Goal: Information Seeking & Learning: Learn about a topic

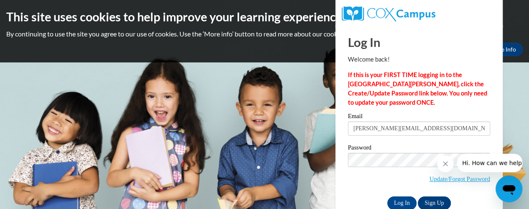
type input "molly.muscat@doe.virginia.gov"
click at [405, 200] on input "Log In" at bounding box center [401, 202] width 29 height 13
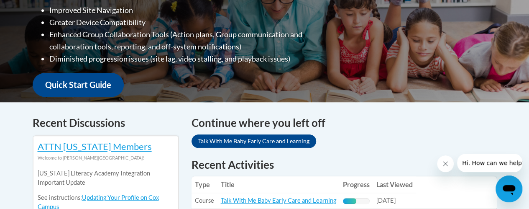
scroll to position [356, 0]
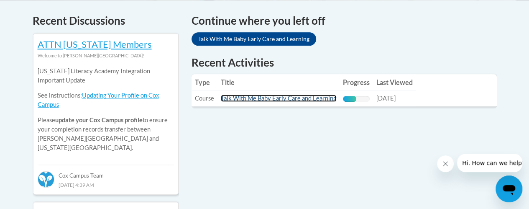
click at [255, 97] on link "Talk With Me Baby Early Care and Learning" at bounding box center [278, 98] width 115 height 7
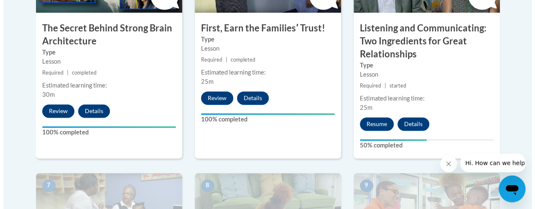
scroll to position [602, 0]
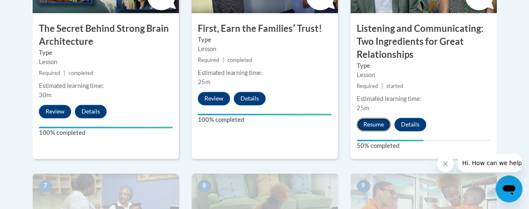
click at [368, 125] on button "Resume" at bounding box center [374, 124] width 34 height 13
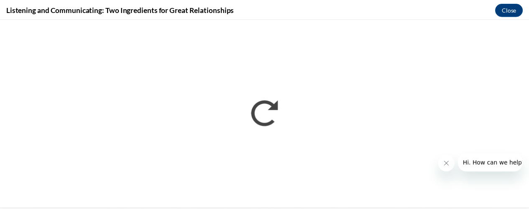
scroll to position [0, 0]
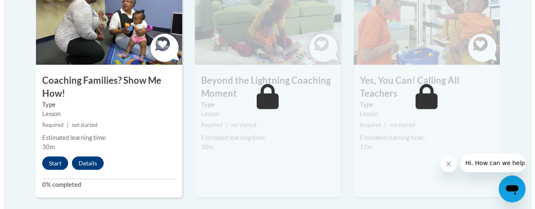
scroll to position [794, 0]
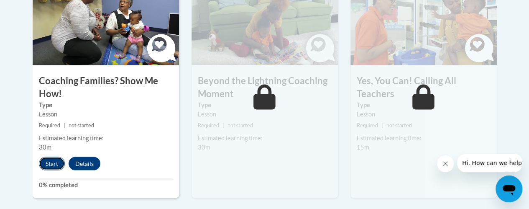
click at [46, 164] on button "Start" at bounding box center [52, 163] width 26 height 13
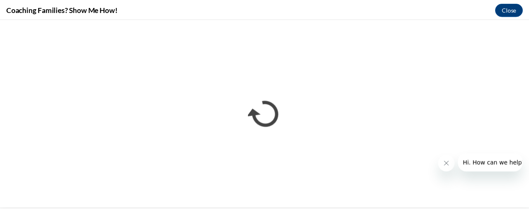
scroll to position [0, 0]
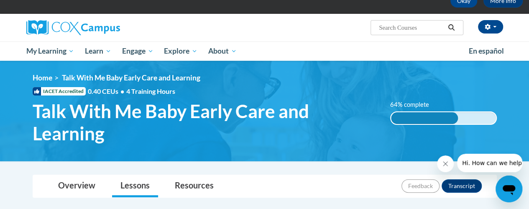
scroll to position [39, 0]
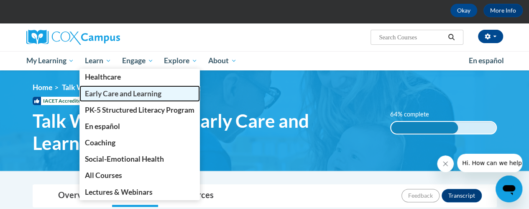
click at [107, 93] on span "Early Care and Learning" at bounding box center [123, 93] width 77 height 9
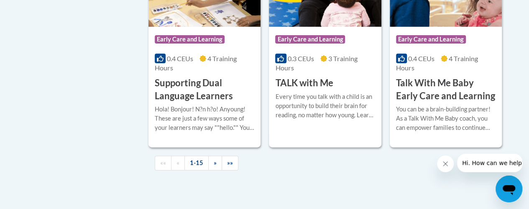
scroll to position [1360, 0]
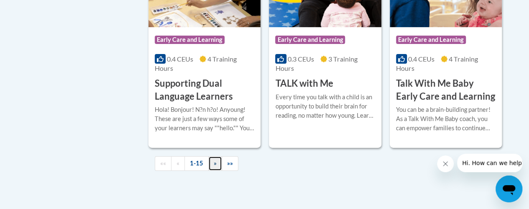
click at [218, 163] on link "»" at bounding box center [215, 163] width 14 height 15
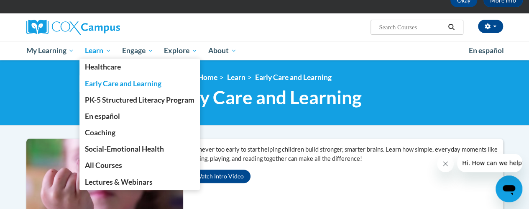
scroll to position [49, 0]
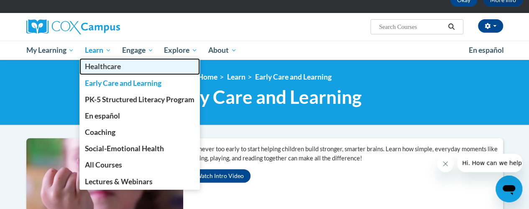
click at [107, 70] on span "Healthcare" at bounding box center [103, 66] width 36 height 9
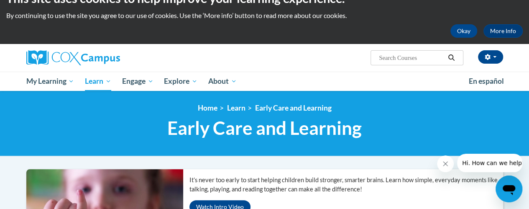
scroll to position [18, 0]
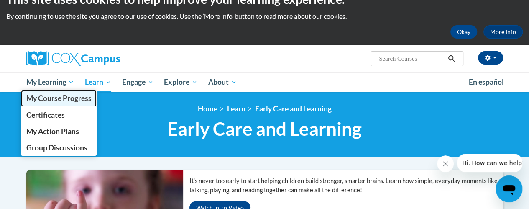
click at [45, 100] on span "My Course Progress" at bounding box center [58, 98] width 65 height 9
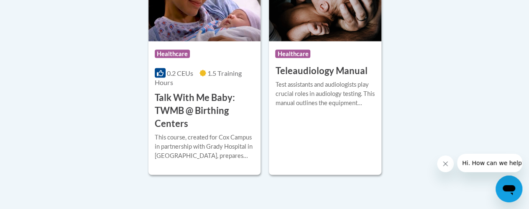
scroll to position [755, 0]
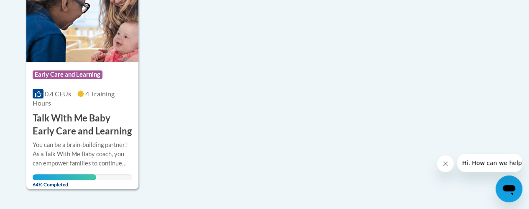
scroll to position [238, 0]
click at [77, 148] on div "You can be a brain-building partner! As a Talk With Me Baby coach, you can empo…" at bounding box center [83, 154] width 100 height 28
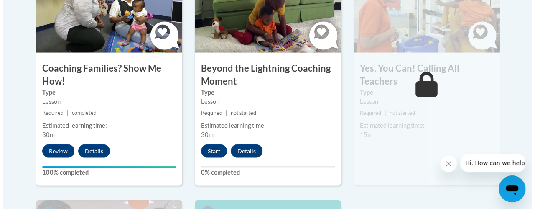
scroll to position [831, 0]
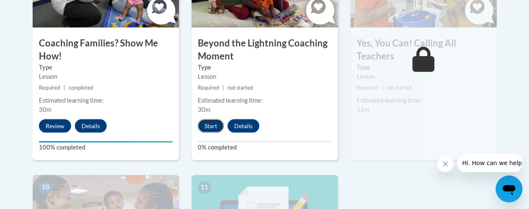
click at [210, 123] on button "Start" at bounding box center [211, 125] width 26 height 13
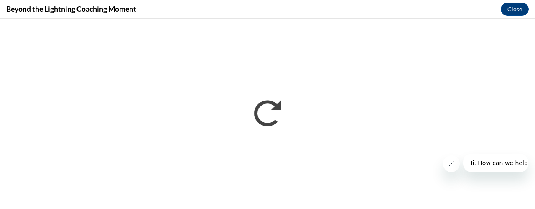
scroll to position [0, 0]
